Goal: Task Accomplishment & Management: Use online tool/utility

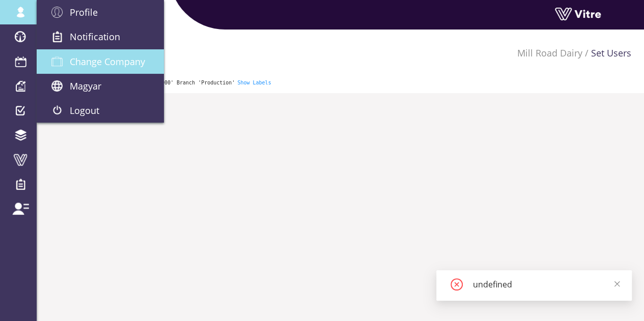
click at [78, 67] on span "Change Company" at bounding box center [107, 61] width 75 height 12
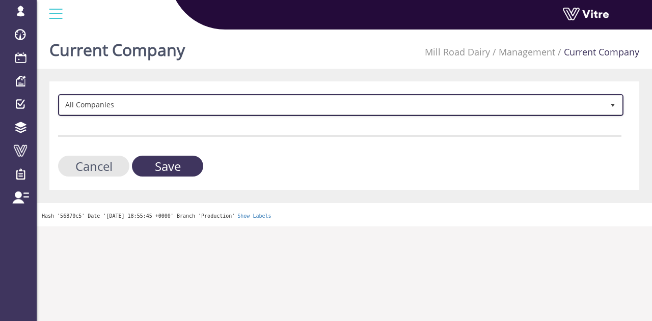
click at [219, 108] on span "All Companies" at bounding box center [332, 105] width 544 height 18
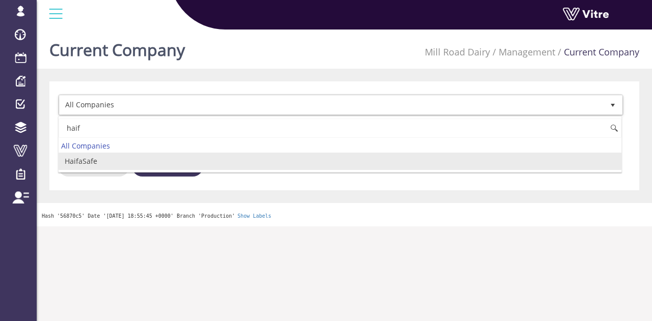
click at [116, 155] on li "HaifaSafe" at bounding box center [340, 161] width 562 height 17
type input "haif"
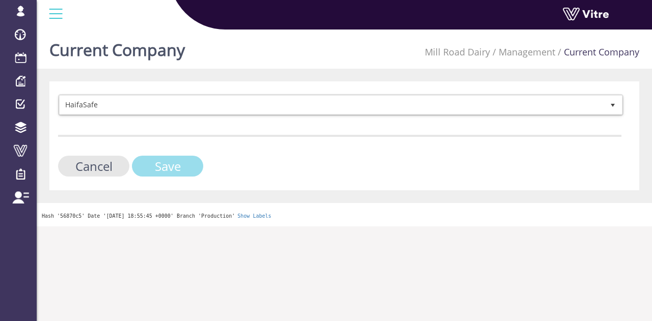
click at [165, 164] on input "Save" at bounding box center [167, 166] width 71 height 21
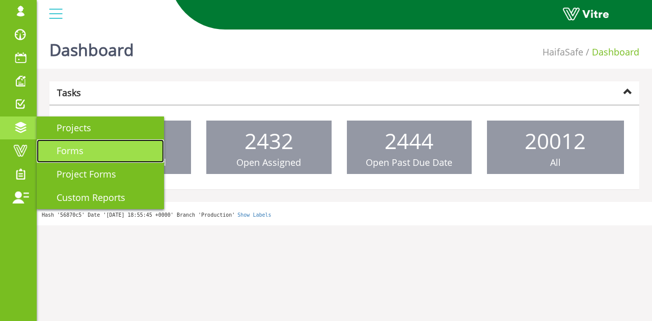
click at [90, 160] on link "Forms" at bounding box center [100, 150] width 127 height 23
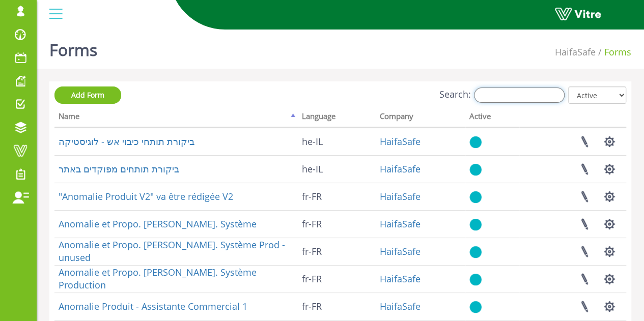
click at [539, 97] on input "Search:" at bounding box center [519, 95] width 91 height 15
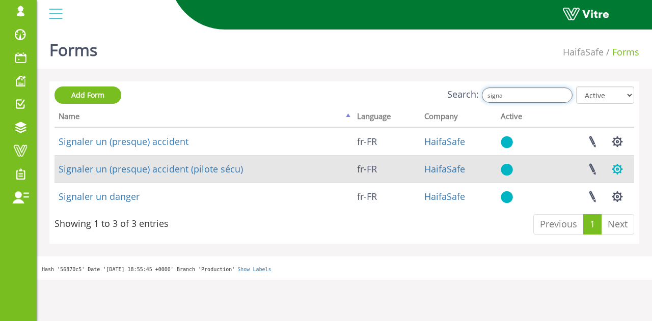
type input "signa"
click at [619, 167] on button "button" at bounding box center [616, 169] width 25 height 27
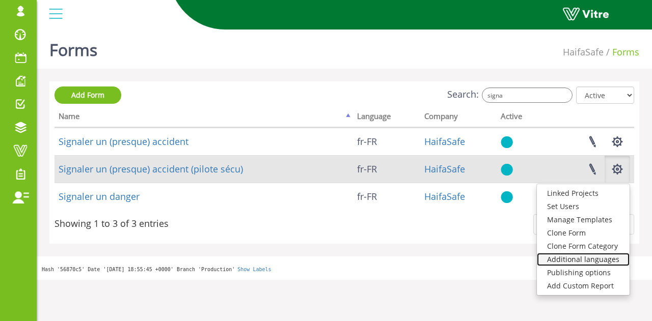
click at [612, 258] on link "Additional languages" at bounding box center [583, 259] width 93 height 13
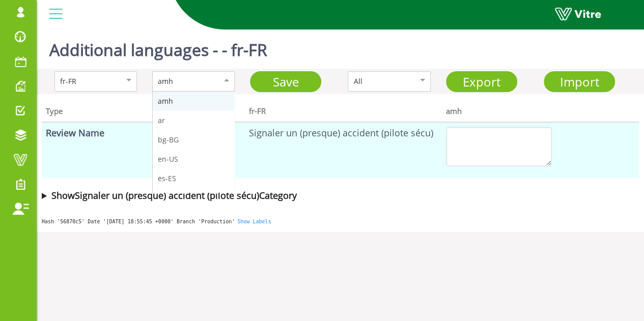
click at [189, 82] on div "amh" at bounding box center [183, 81] width 50 height 11
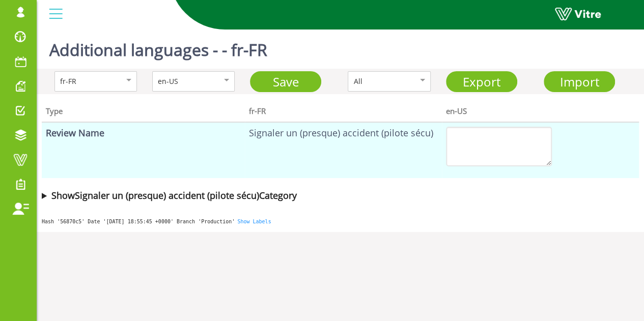
click at [215, 192] on b "Show Signaler un (presque) accident (pilote sécu) Category" at bounding box center [173, 195] width 245 height 12
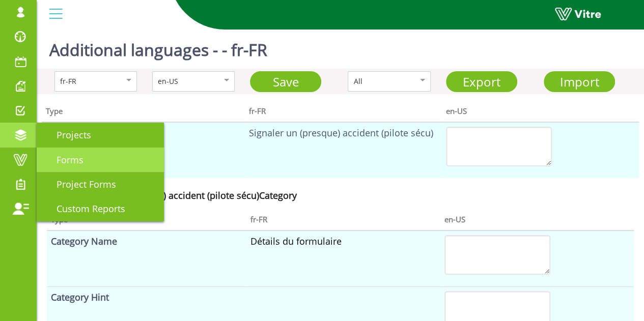
click at [78, 156] on span "Forms" at bounding box center [63, 160] width 39 height 12
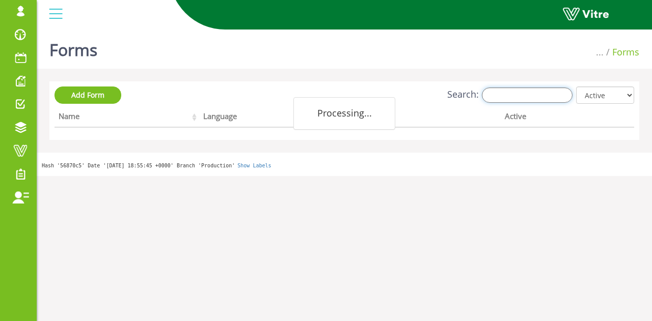
click at [551, 93] on input "Search:" at bounding box center [527, 95] width 91 height 15
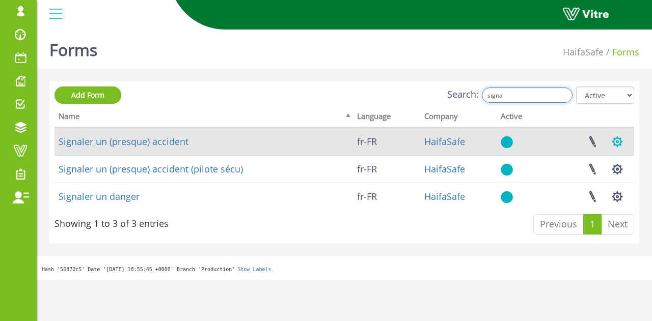
type input "signa"
click at [619, 139] on button "button" at bounding box center [616, 141] width 25 height 27
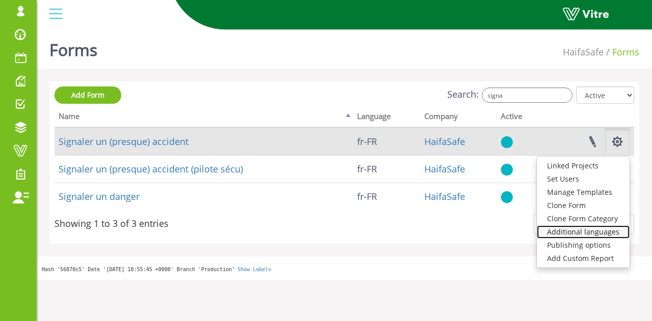
click at [585, 234] on link "Additional languages" at bounding box center [583, 232] width 93 height 13
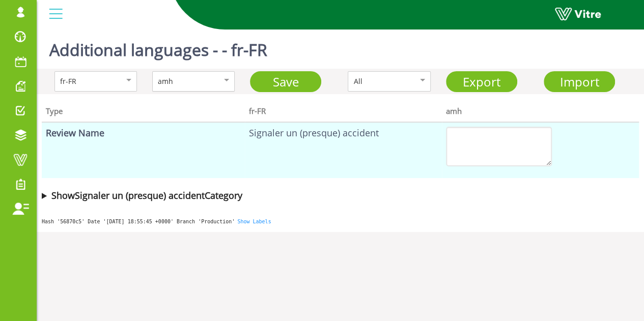
click at [196, 90] on div "fr-FR amh Save All Export Import" at bounding box center [340, 81] width 607 height 25
click at [195, 82] on div "amh" at bounding box center [183, 81] width 50 height 11
click at [186, 196] on b "Show Signaler un (presque) accident Category" at bounding box center [146, 195] width 191 height 12
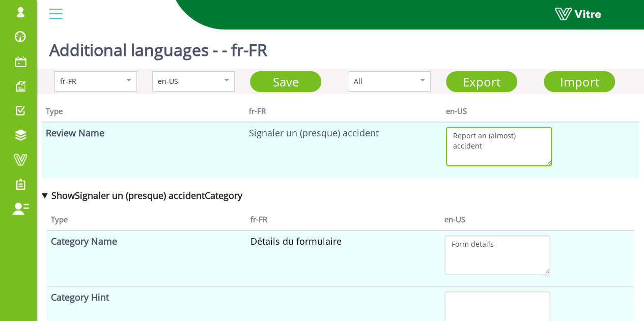
drag, startPoint x: 491, startPoint y: 155, endPoint x: 450, endPoint y: 126, distance: 49.6
click at [450, 126] on td "Report an (almost) accident" at bounding box center [540, 150] width 197 height 56
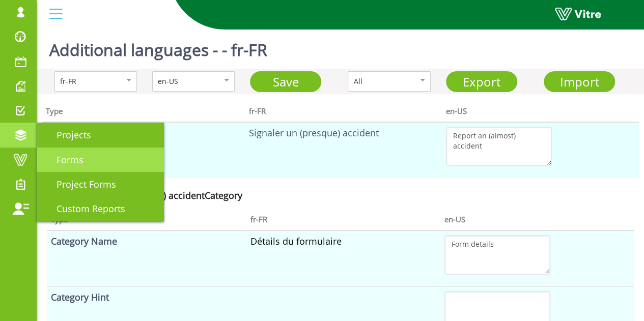
click at [123, 148] on link "Forms" at bounding box center [100, 160] width 127 height 24
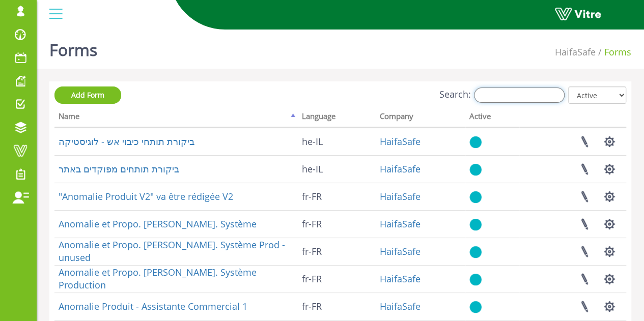
click at [530, 97] on input "Search:" at bounding box center [519, 95] width 91 height 15
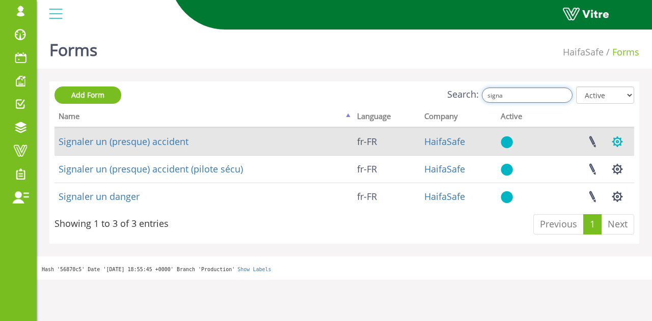
type input "signa"
click at [618, 143] on button "button" at bounding box center [616, 141] width 25 height 27
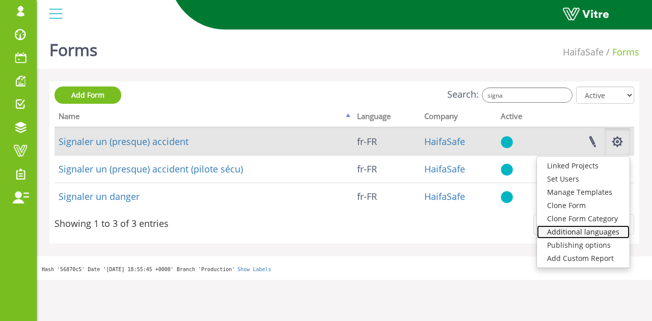
click at [593, 232] on link "Additional languages" at bounding box center [583, 232] width 93 height 13
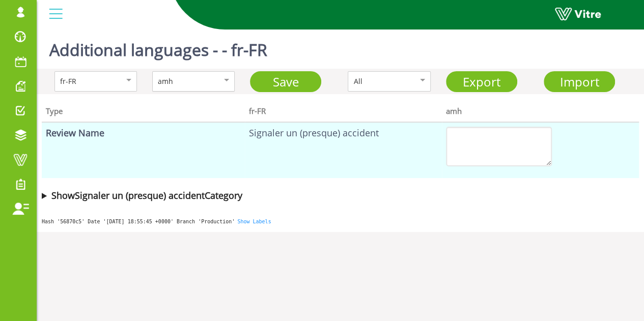
click at [192, 77] on div "amh" at bounding box center [183, 81] width 50 height 11
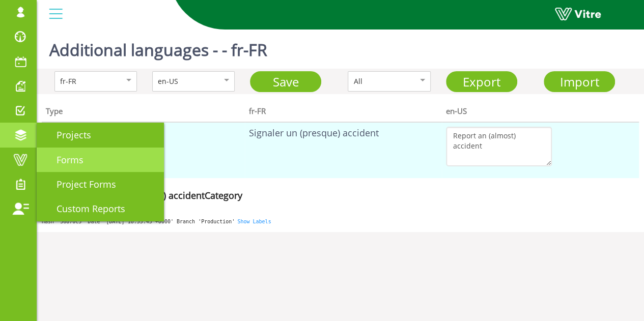
drag, startPoint x: 57, startPoint y: 165, endPoint x: 56, endPoint y: 159, distance: 6.7
click at [57, 165] on span "Forms" at bounding box center [63, 160] width 39 height 12
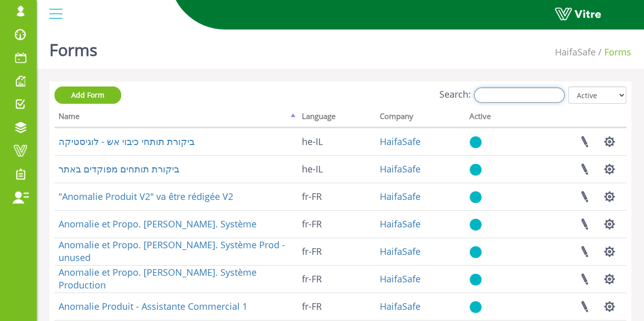
click at [532, 95] on input "Search:" at bounding box center [519, 95] width 91 height 15
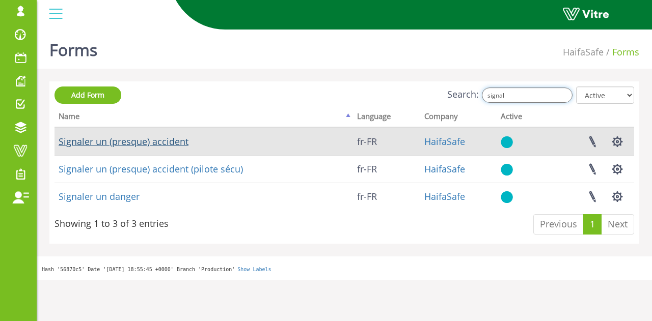
type input "signal"
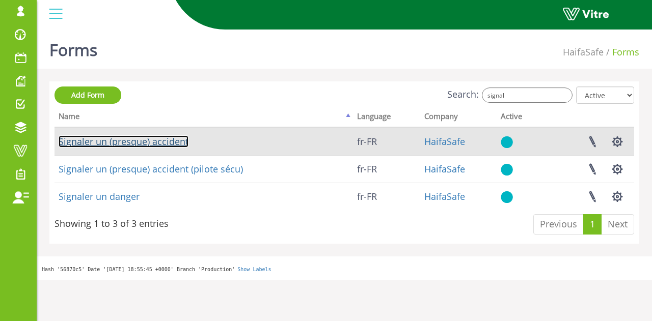
click at [178, 139] on link "Signaler un (presque) accident" at bounding box center [124, 141] width 130 height 12
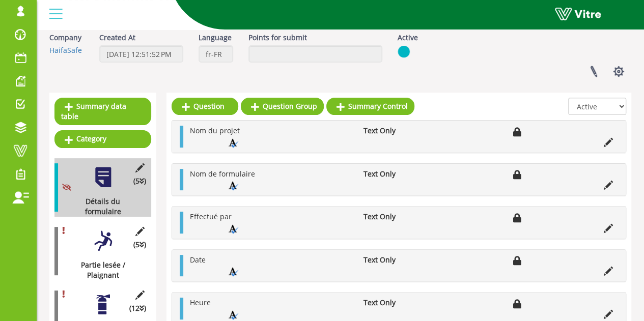
scroll to position [51, 0]
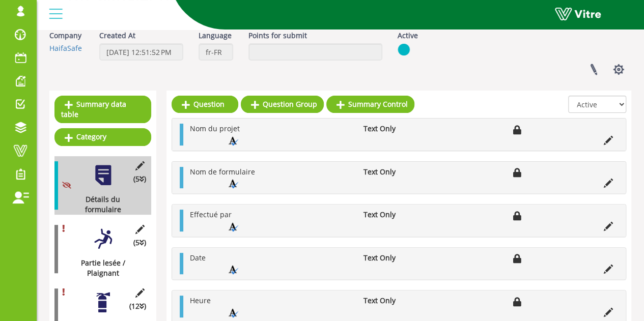
click at [102, 229] on div at bounding box center [103, 239] width 23 height 23
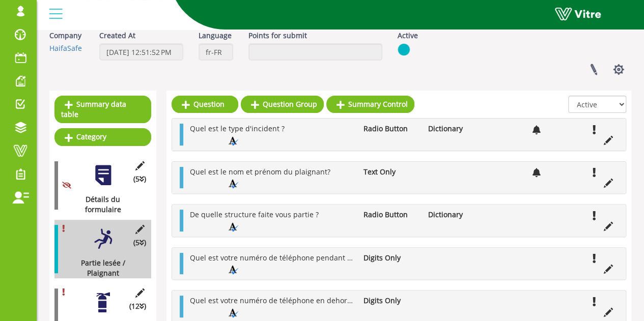
click at [107, 171] on div at bounding box center [103, 175] width 23 height 23
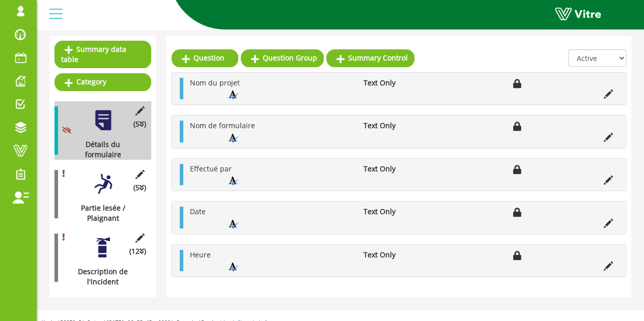
scroll to position [107, 0]
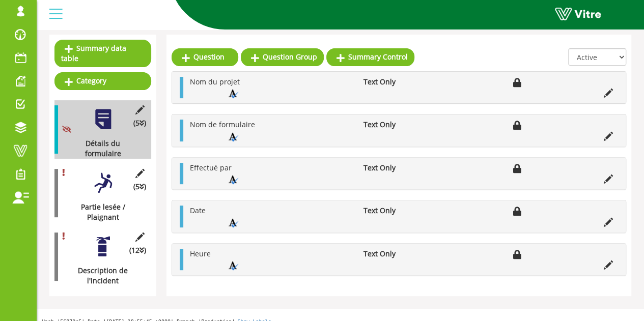
click at [105, 236] on div at bounding box center [103, 246] width 23 height 23
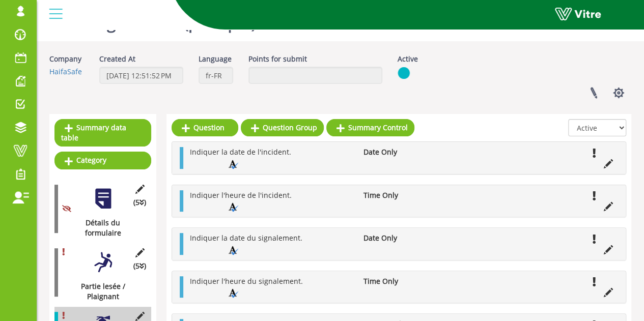
scroll to position [0, 0]
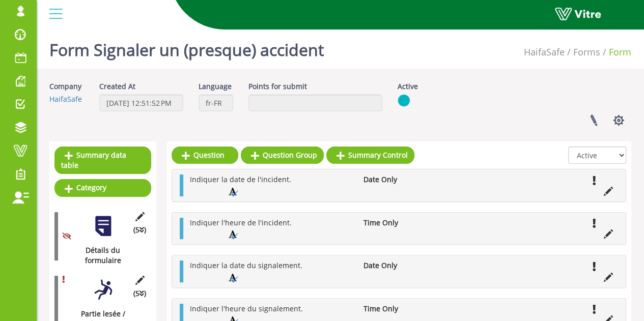
click at [109, 284] on div "(5 ) Partie lesée / Plaignant" at bounding box center [102, 300] width 97 height 59
click at [103, 286] on div "(5 ) Partie lesée / Plaignant" at bounding box center [102, 300] width 97 height 59
click at [108, 245] on div "Détails du formulaire" at bounding box center [98, 255] width 89 height 20
click at [100, 215] on div at bounding box center [103, 226] width 23 height 23
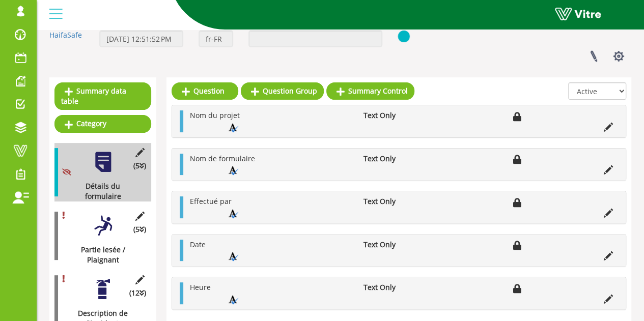
scroll to position [102, 0]
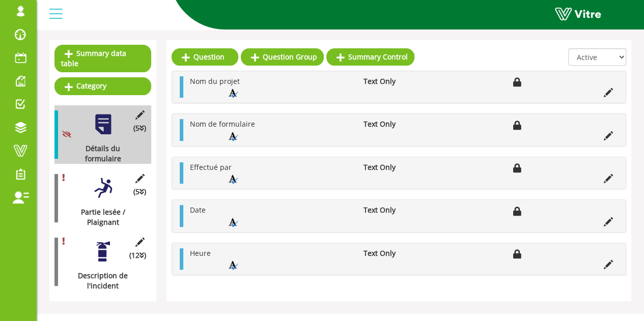
click at [106, 177] on div at bounding box center [103, 188] width 23 height 23
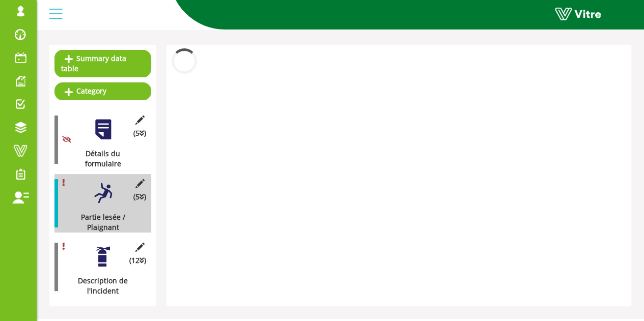
click at [105, 182] on div at bounding box center [103, 193] width 23 height 23
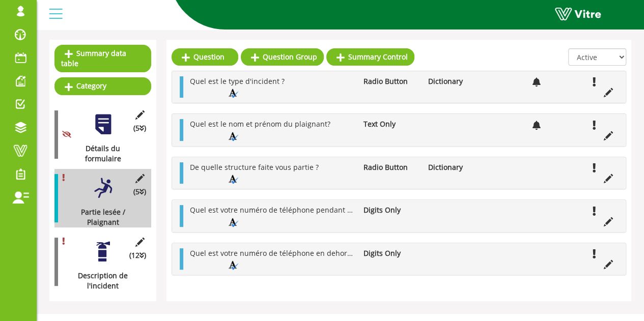
click at [495, 89] on ul "Quel est le type d'incident ? Radio Button Dictionary" at bounding box center [401, 87] width 433 height 22
click at [607, 94] on icon at bounding box center [608, 92] width 9 height 9
click at [607, 91] on icon at bounding box center [608, 92] width 9 height 9
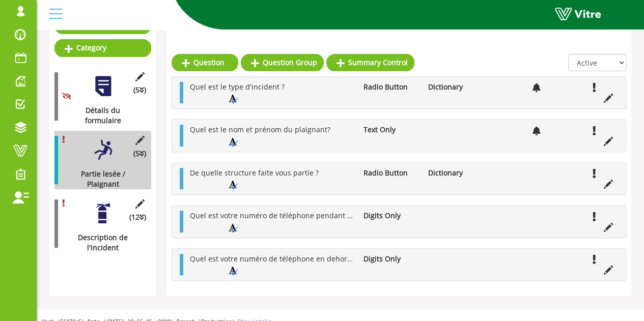
scroll to position [153, 0]
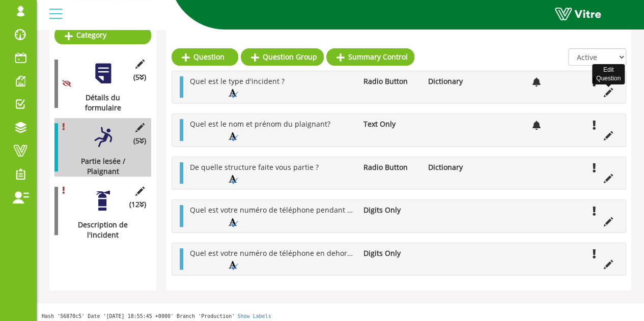
click at [610, 92] on icon at bounding box center [608, 92] width 9 height 9
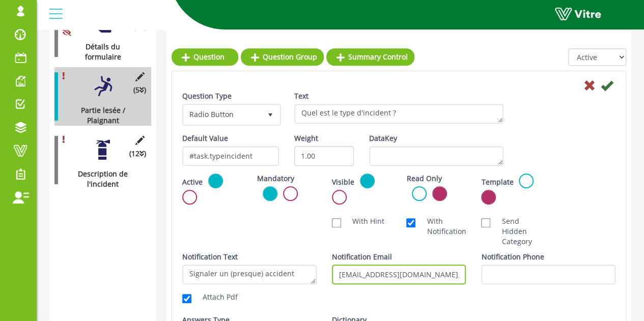
scroll to position [0, 69]
drag, startPoint x: 354, startPoint y: 272, endPoint x: 554, endPoint y: 245, distance: 201.9
click at [554, 245] on div "Question Type Radio Button 3 Text Quel est le type d'incident ? Default Value #…" at bounding box center [398, 245] width 433 height 308
click at [590, 85] on icon at bounding box center [589, 85] width 12 height 12
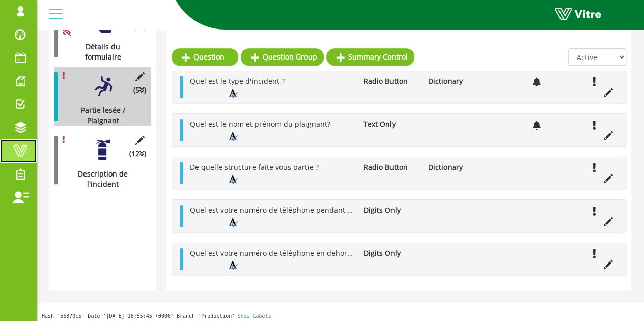
click at [26, 147] on span at bounding box center [20, 151] width 25 height 12
